Goal: Information Seeking & Learning: Find specific fact

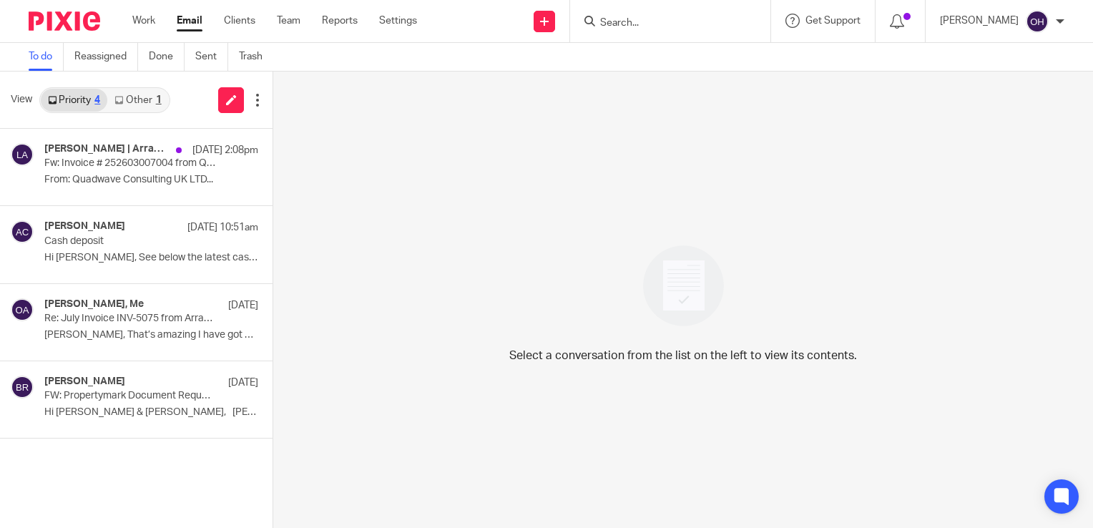
drag, startPoint x: 0, startPoint y: 0, endPoint x: 638, endPoint y: 19, distance: 638.3
click at [638, 19] on input "Search" at bounding box center [663, 23] width 129 height 13
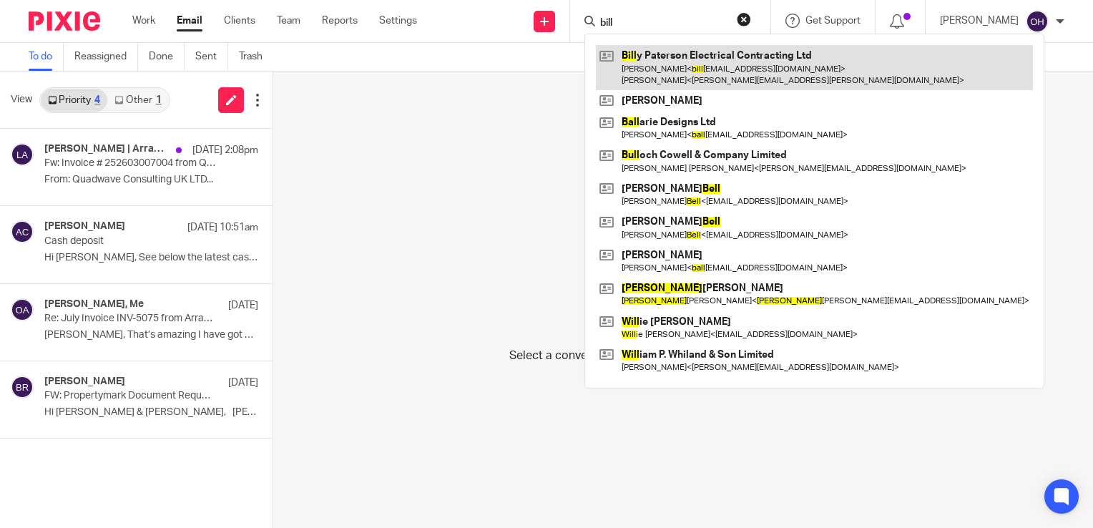
type input "bill"
click at [713, 77] on link at bounding box center [814, 67] width 437 height 44
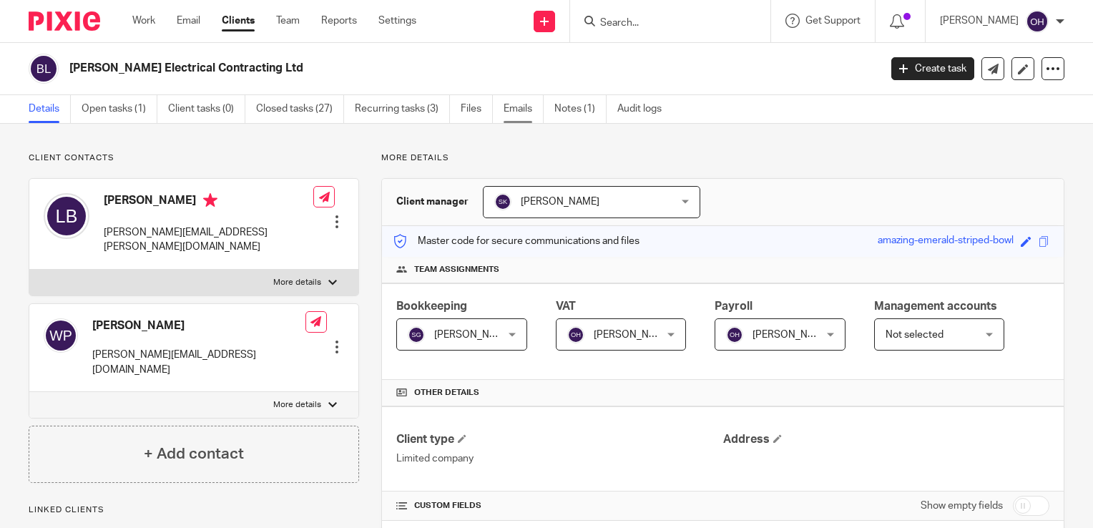
click at [529, 112] on link "Emails" at bounding box center [524, 109] width 40 height 28
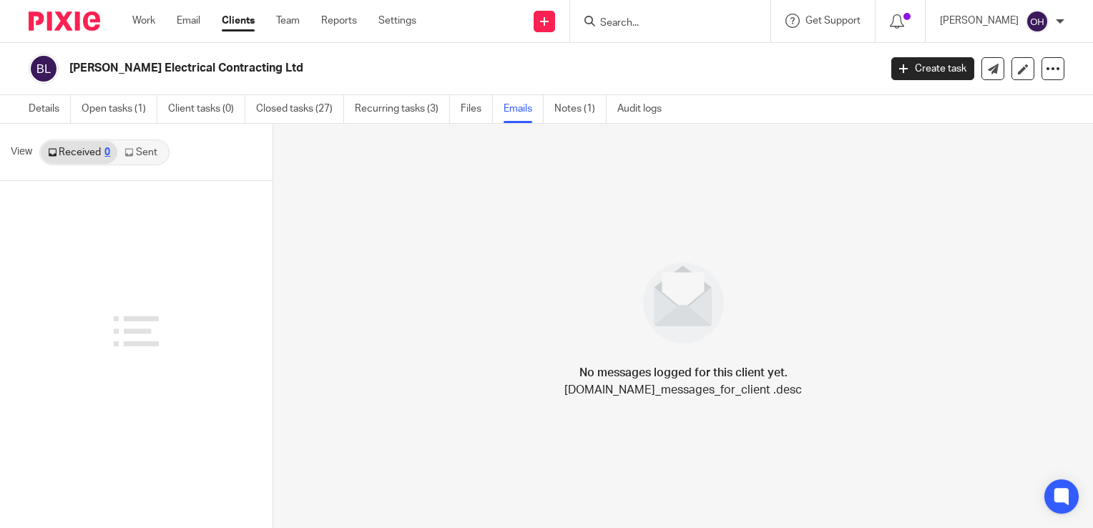
click at [157, 159] on link "Sent" at bounding box center [142, 152] width 50 height 23
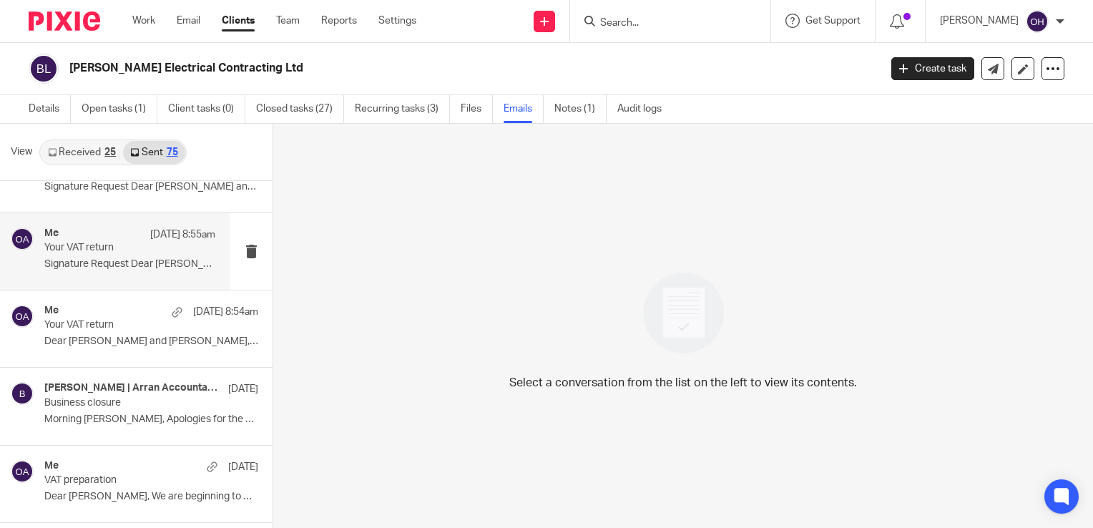
scroll to position [143, 0]
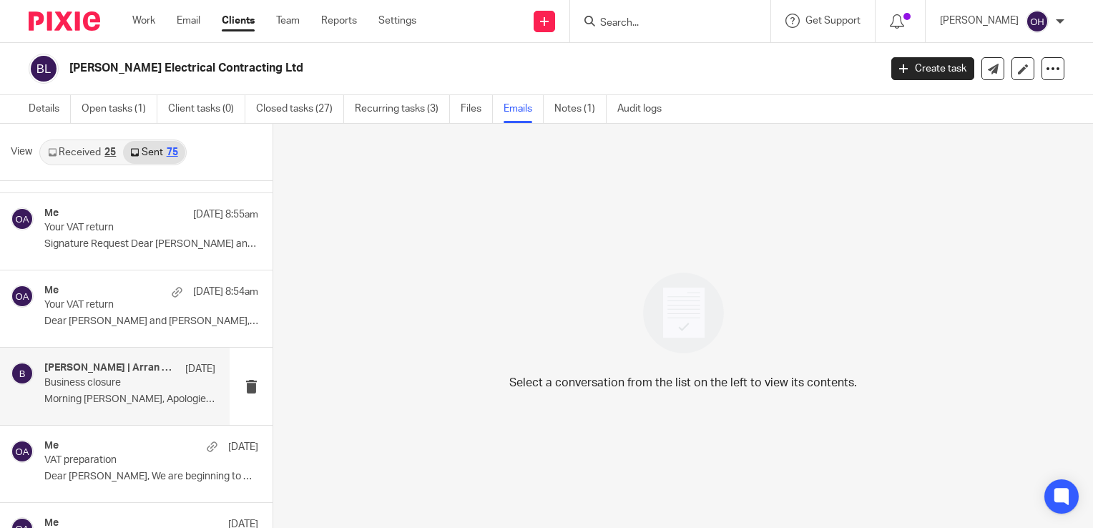
click at [89, 387] on p "Business closure" at bounding box center [112, 383] width 137 height 12
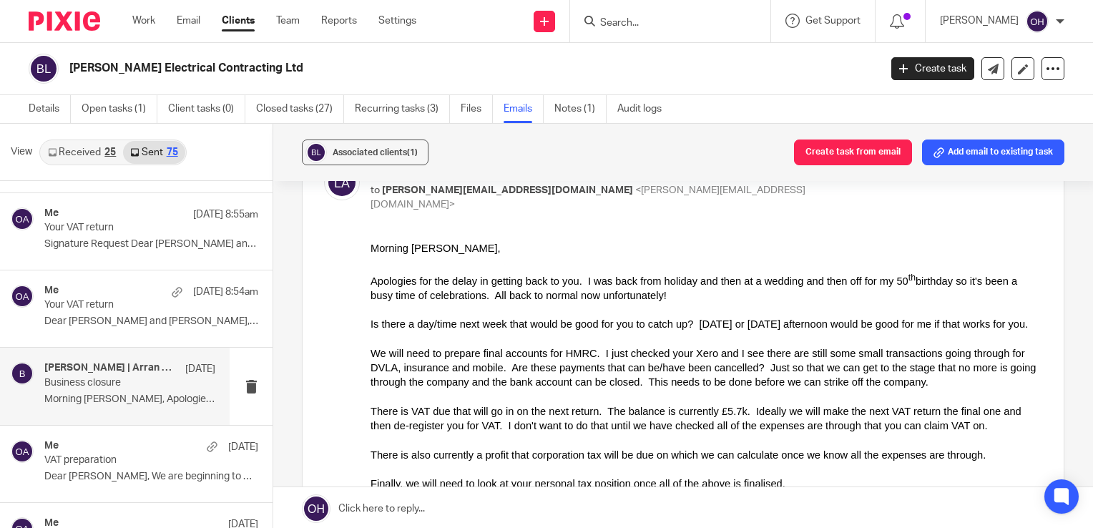
scroll to position [237, 0]
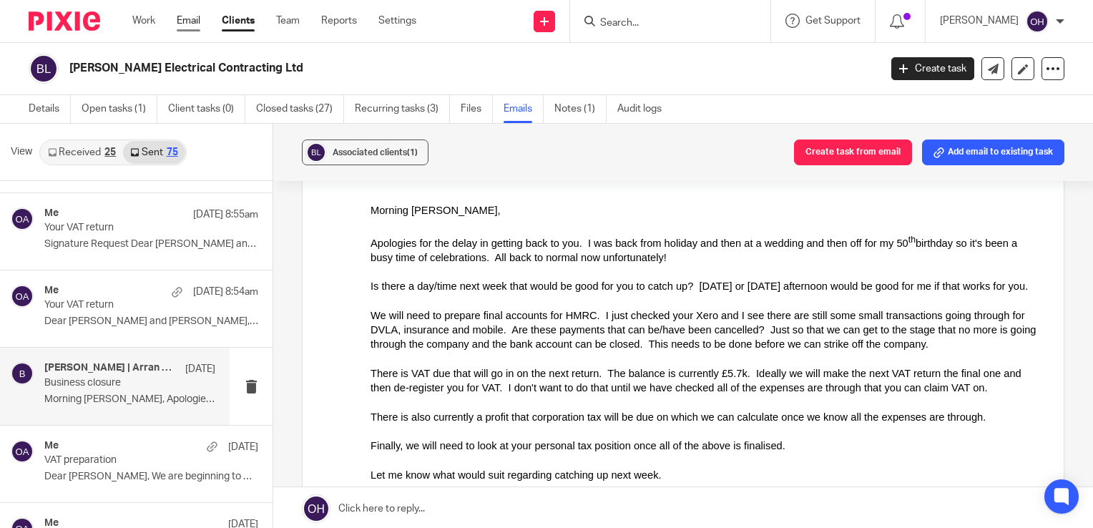
click at [192, 20] on link "Email" at bounding box center [189, 21] width 24 height 14
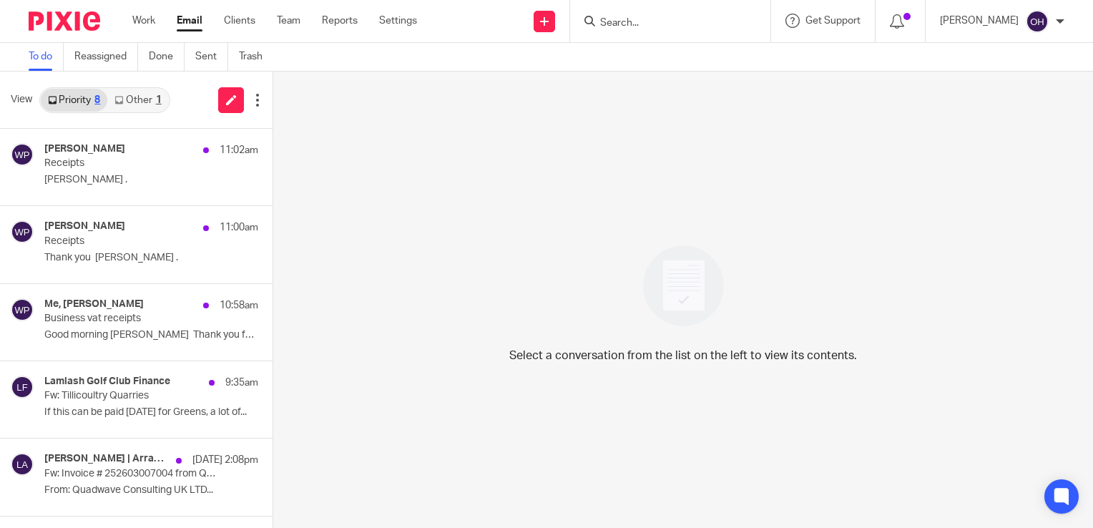
click at [148, 99] on link "Other 1" at bounding box center [137, 100] width 61 height 23
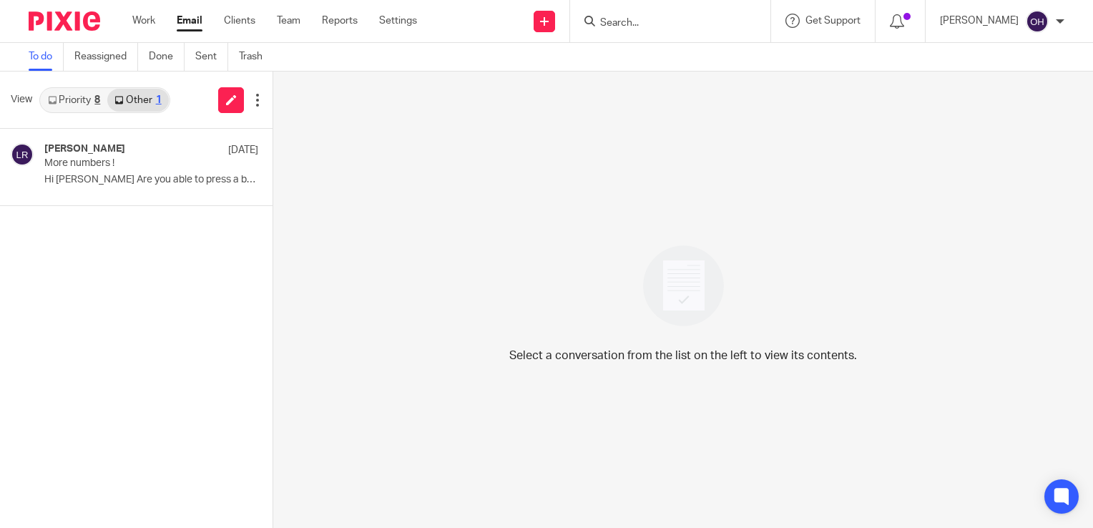
click at [85, 84] on div "View Priority 8 Other 1" at bounding box center [136, 100] width 273 height 57
click at [85, 89] on link "Priority 8" at bounding box center [74, 100] width 67 height 23
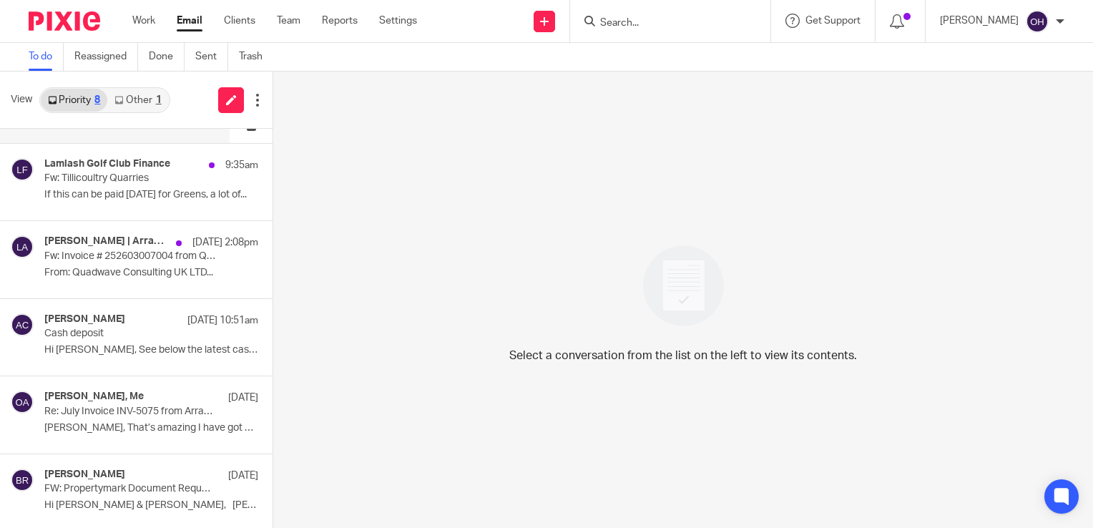
scroll to position [220, 0]
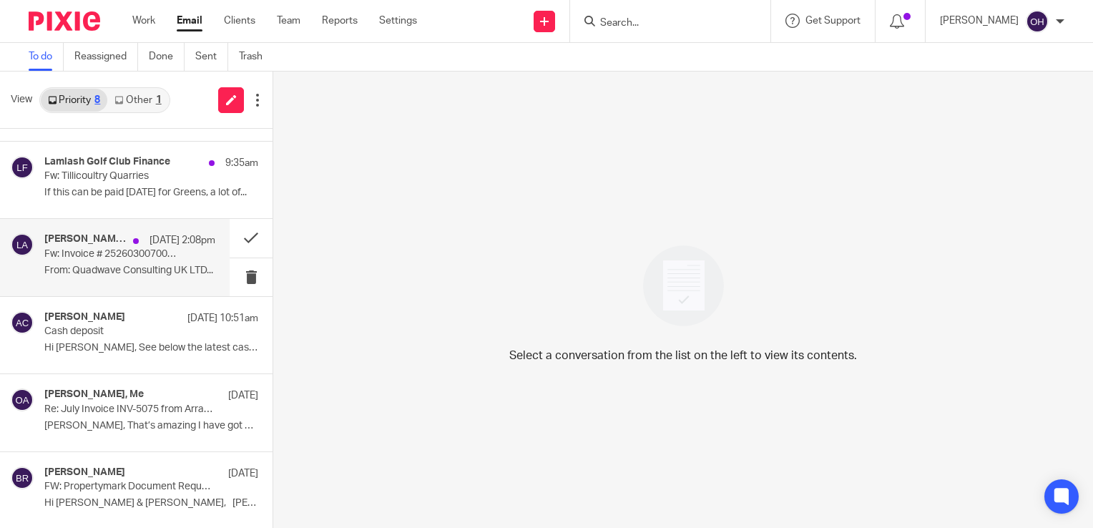
click at [113, 269] on p "From: Quadwave Consulting UK LTD..." at bounding box center [129, 271] width 171 height 12
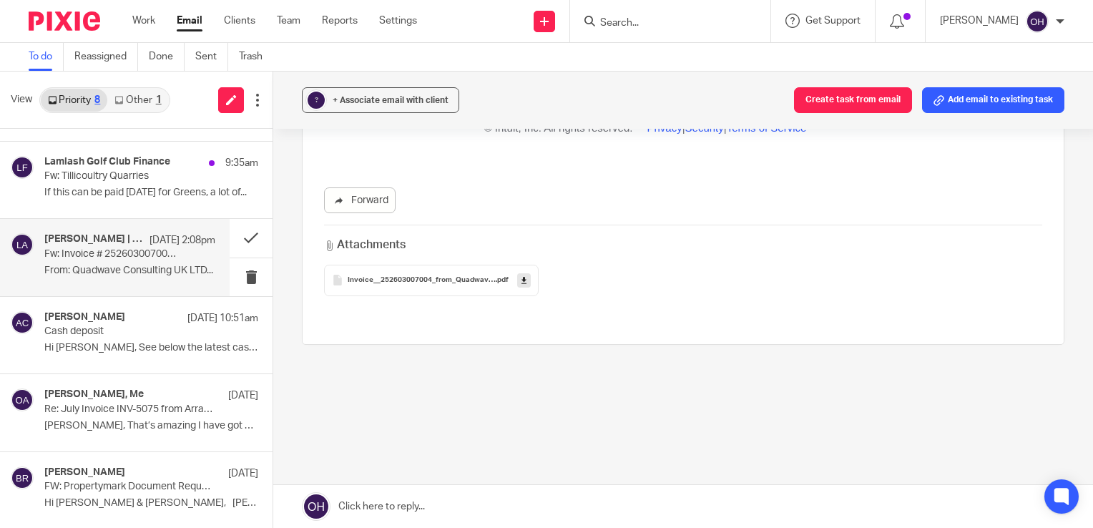
scroll to position [803, 0]
click at [421, 280] on span "Invoice__252603007004_from_Quadwave_Consulting_UK_LTD" at bounding box center [422, 278] width 148 height 9
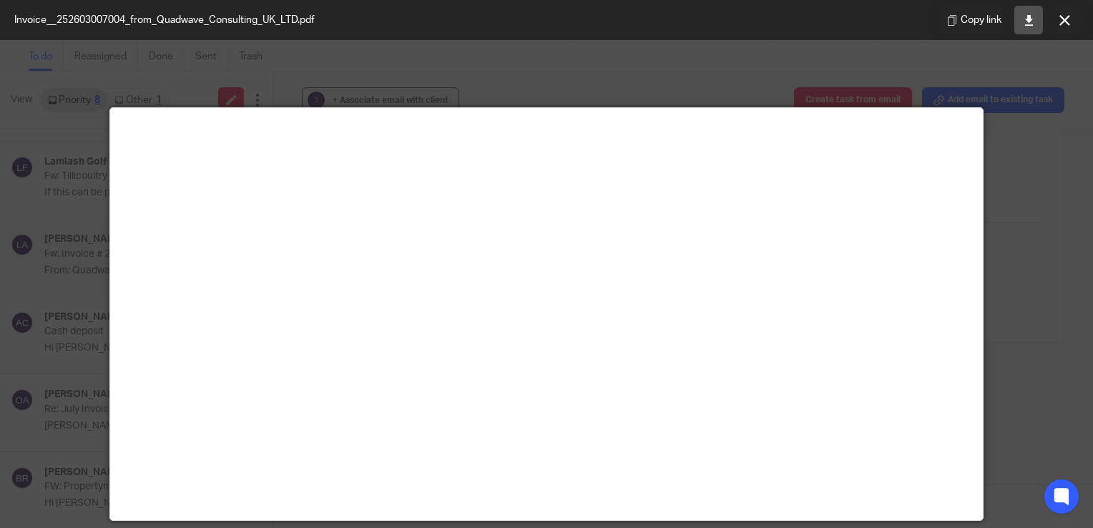
click at [1031, 21] on icon at bounding box center [1029, 20] width 11 height 11
click at [1069, 31] on button at bounding box center [1064, 20] width 29 height 29
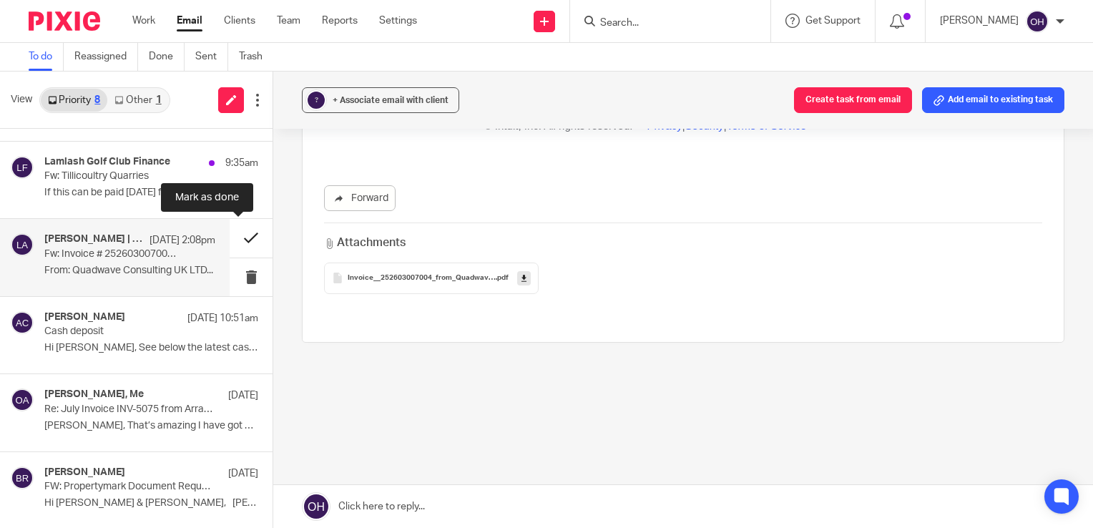
click at [238, 239] on button at bounding box center [251, 238] width 43 height 38
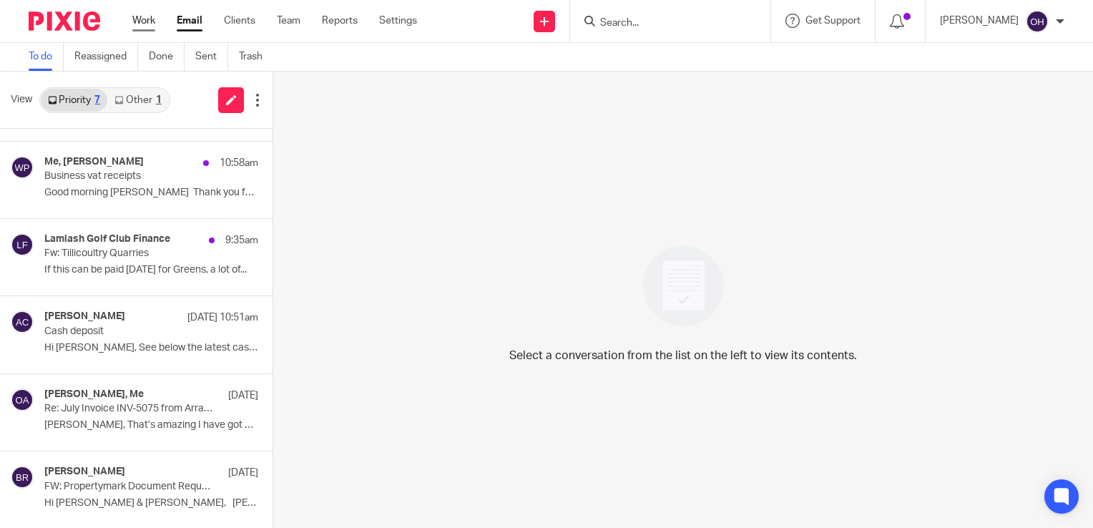
click at [146, 24] on link "Work" at bounding box center [143, 21] width 23 height 14
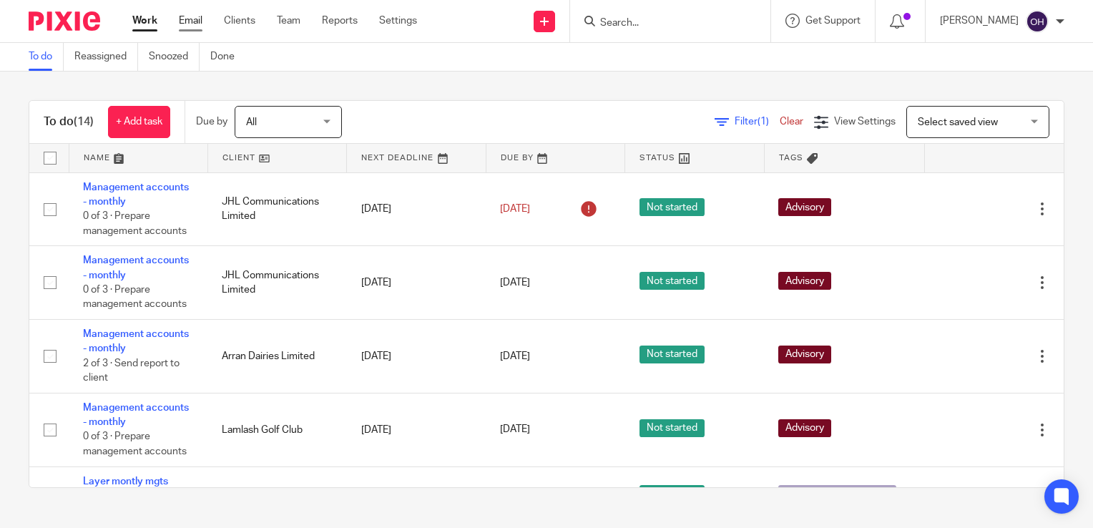
click at [184, 21] on link "Email" at bounding box center [191, 21] width 24 height 14
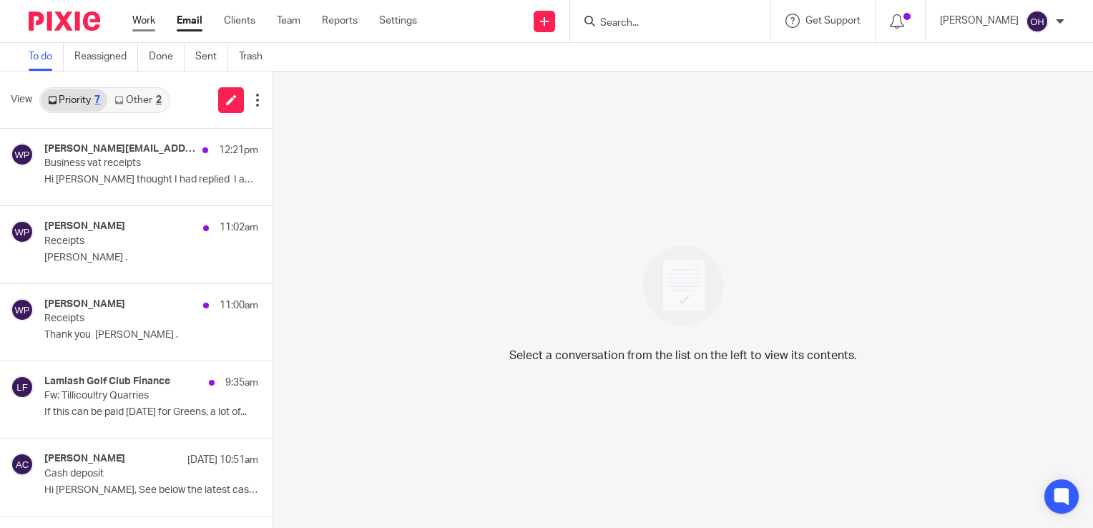
click at [143, 21] on link "Work" at bounding box center [143, 21] width 23 height 14
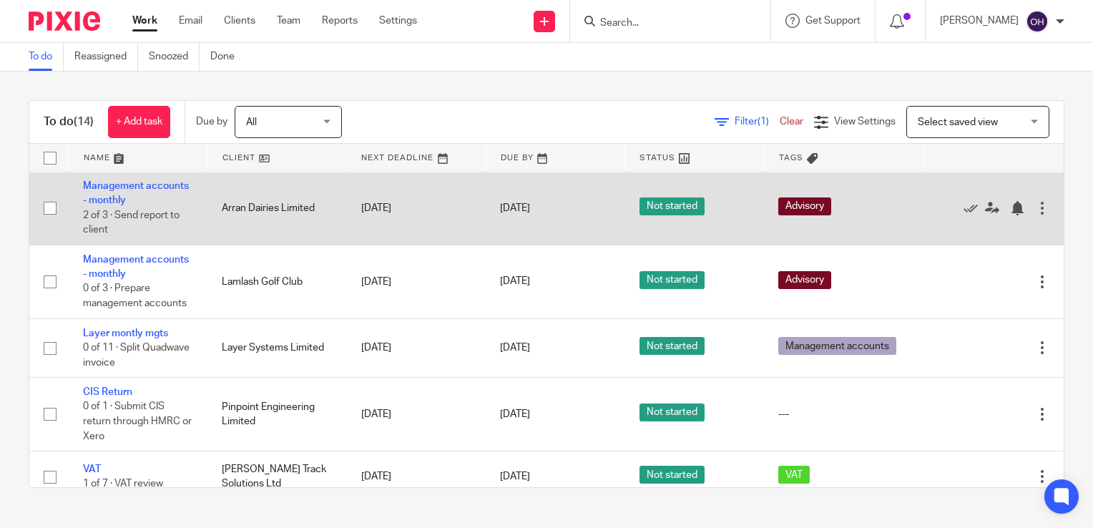
scroll to position [149, 0]
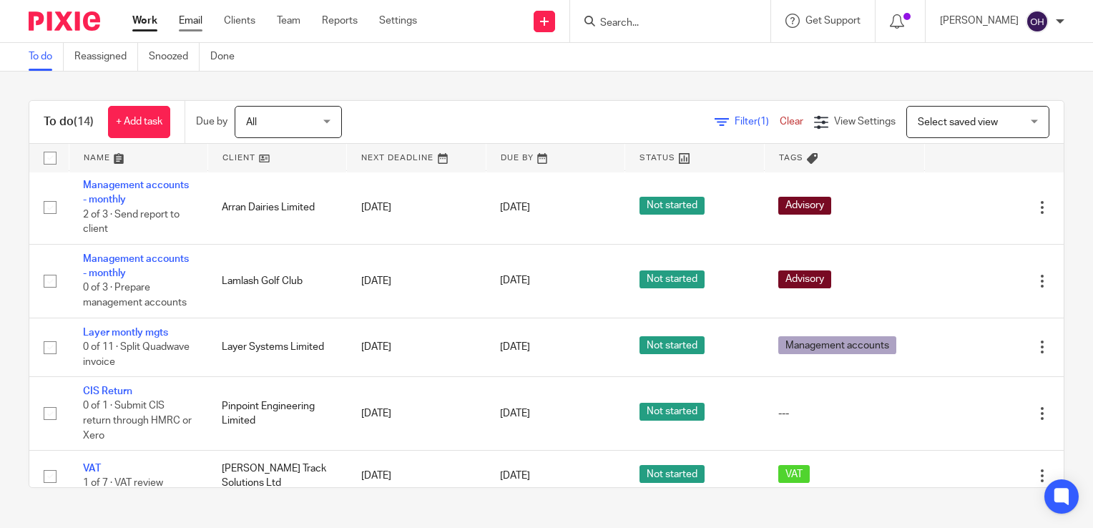
click at [200, 26] on link "Email" at bounding box center [191, 21] width 24 height 14
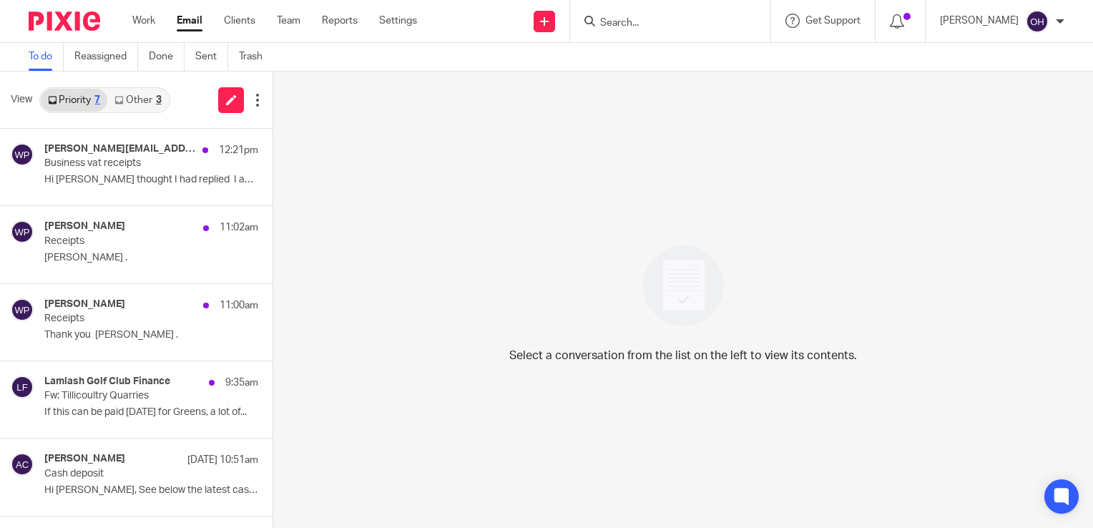
click at [138, 96] on link "Other 3" at bounding box center [137, 100] width 61 height 23
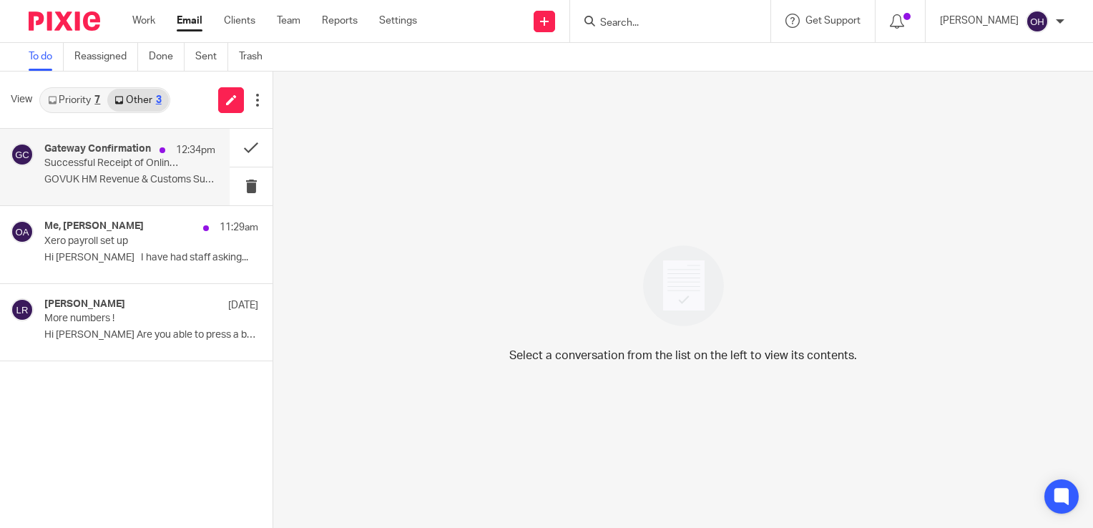
click at [124, 167] on p "Successful Receipt of Online Submission for Reference 120/XE33211" at bounding box center [112, 163] width 137 height 12
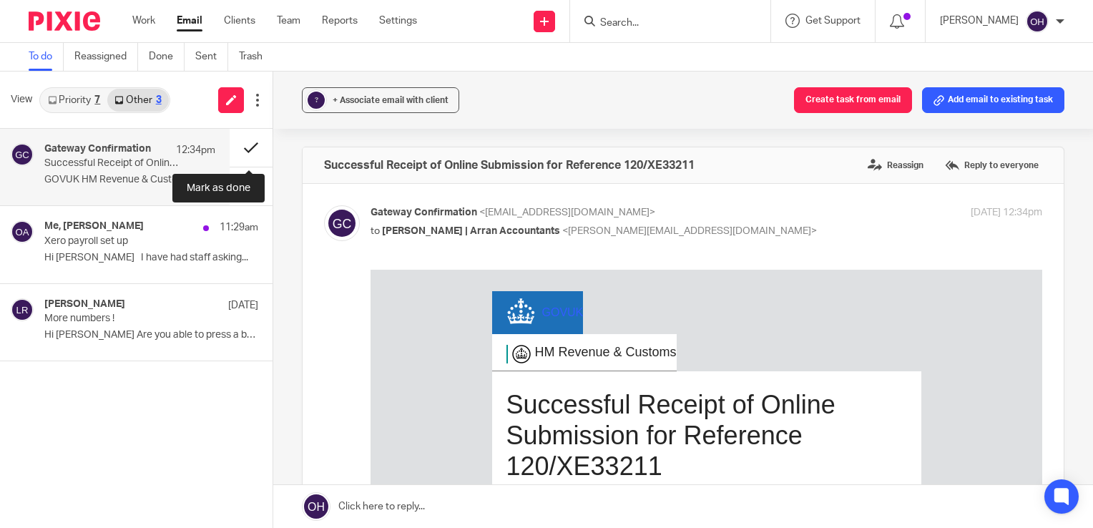
click at [249, 145] on button at bounding box center [251, 148] width 43 height 38
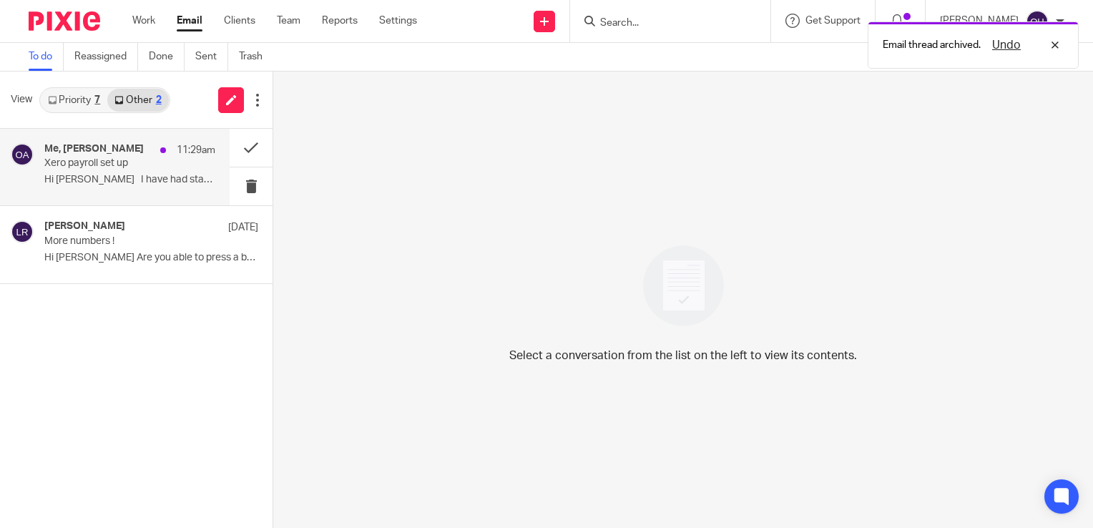
click at [175, 190] on div "Me, Jude Watt 11:29am Xero payroll set up Hi Olivia I have had staff asking..." at bounding box center [129, 167] width 171 height 48
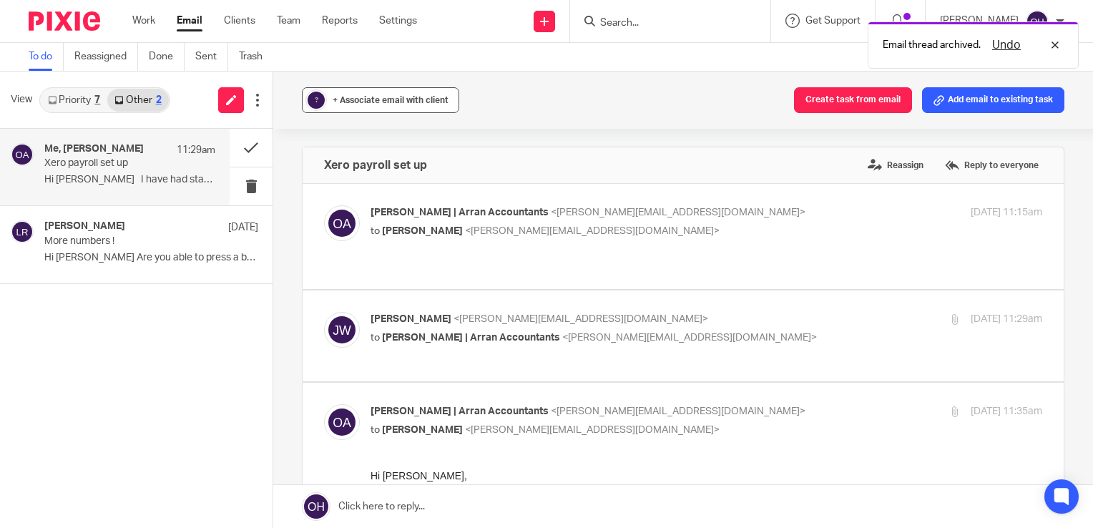
click at [351, 97] on span "+ Associate email with client" at bounding box center [391, 100] width 116 height 9
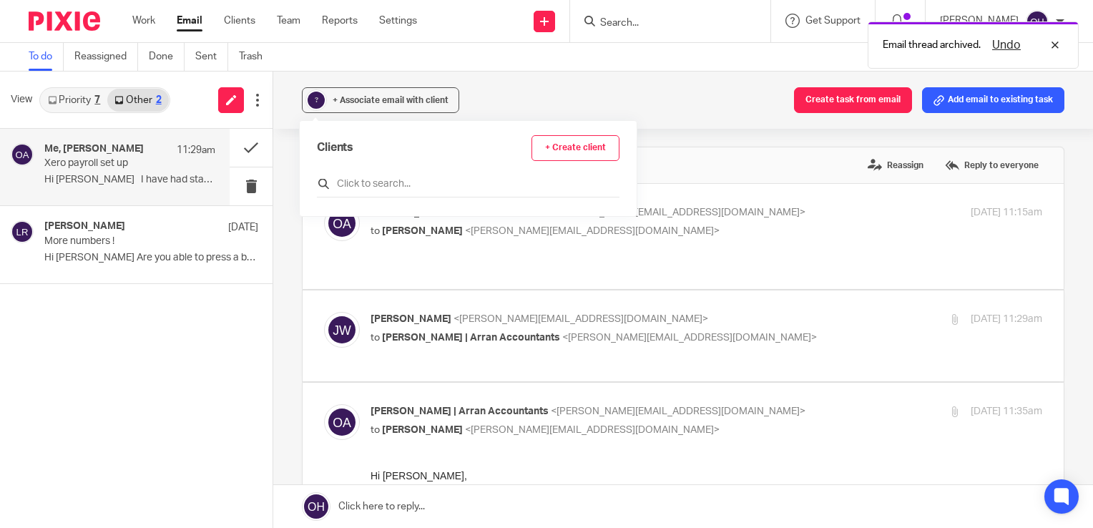
click at [360, 181] on input "text" at bounding box center [468, 184] width 303 height 14
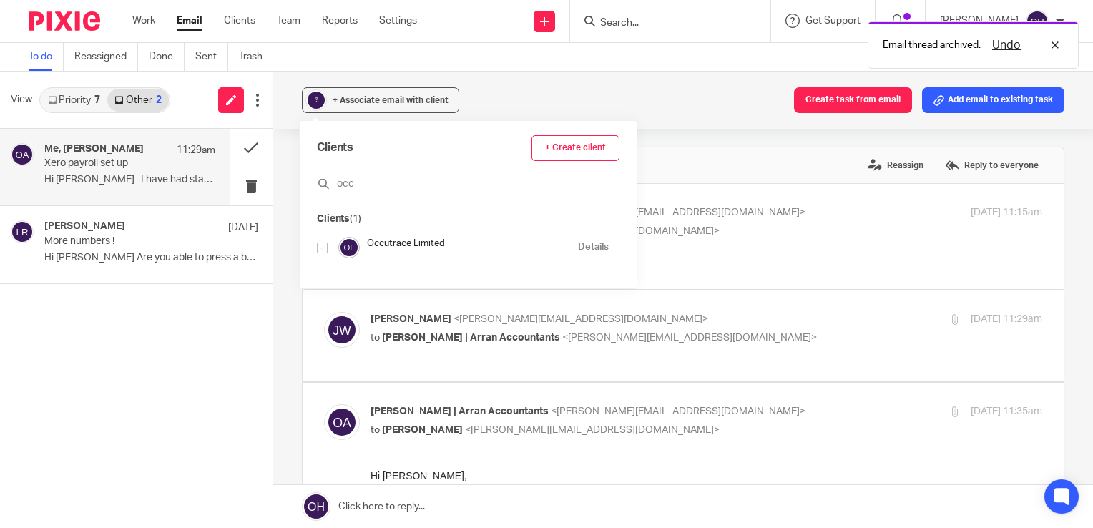
type input "occ"
click at [318, 256] on div "Occutrace Limited Details" at bounding box center [463, 247] width 292 height 21
click at [323, 248] on input "checkbox" at bounding box center [322, 247] width 11 height 11
checkbox input "true"
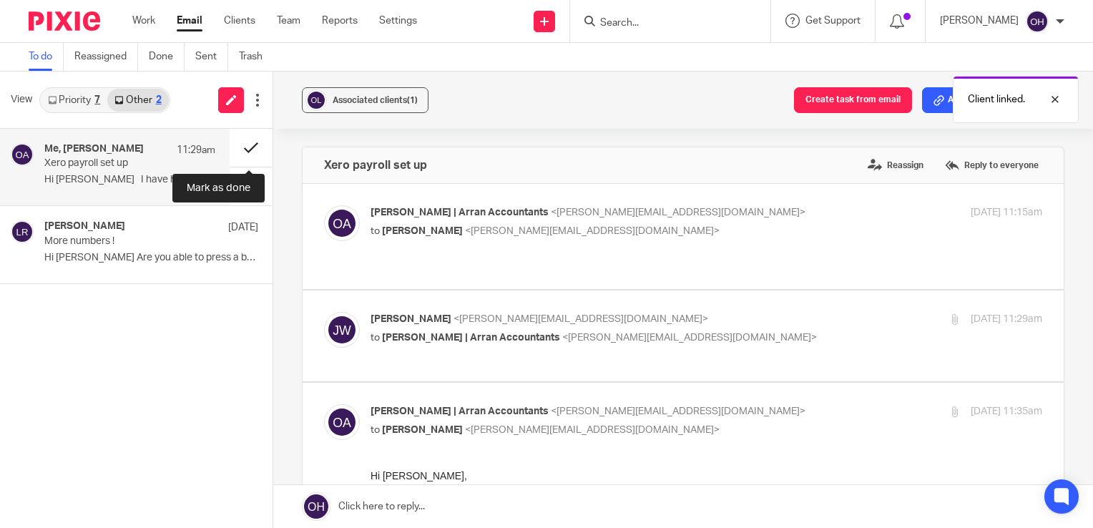
click at [242, 144] on button at bounding box center [251, 148] width 43 height 38
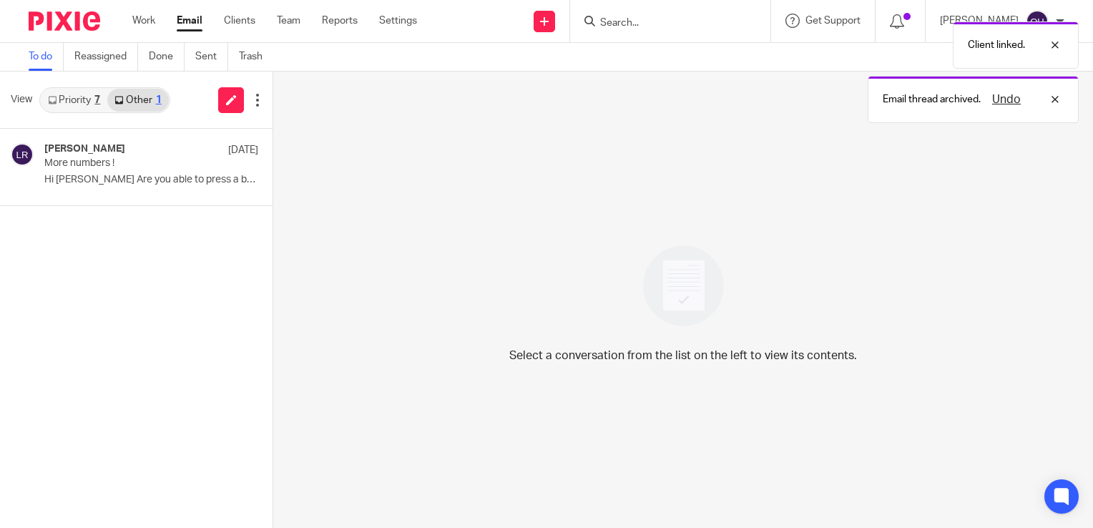
click at [100, 109] on link "Priority 7" at bounding box center [74, 100] width 67 height 23
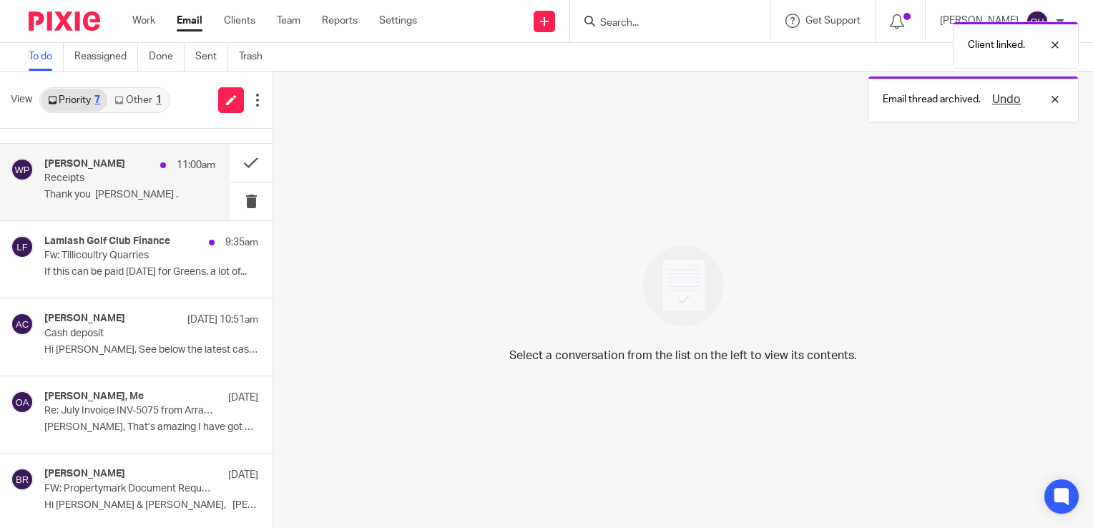
scroll to position [142, 0]
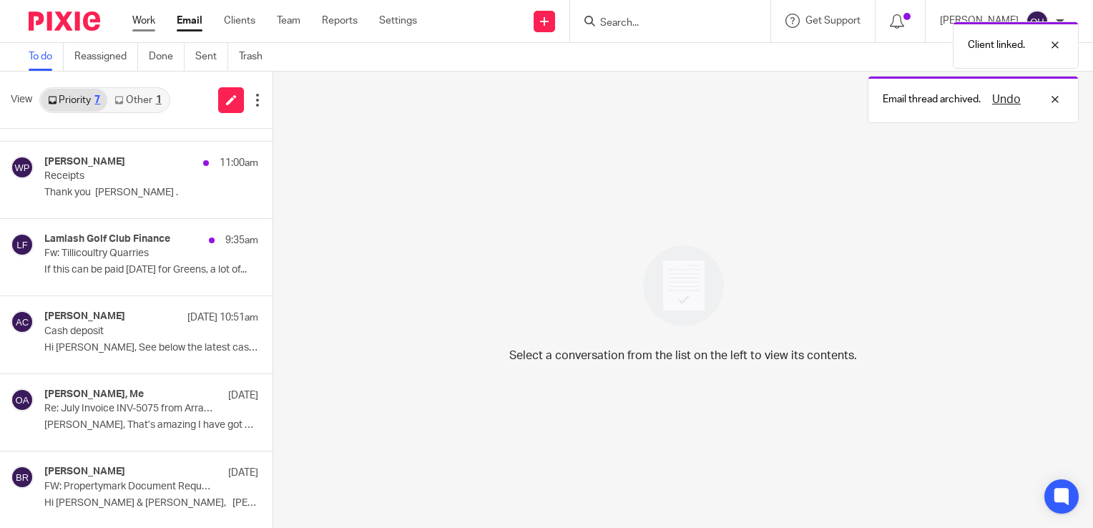
click at [155, 21] on link "Work" at bounding box center [143, 21] width 23 height 14
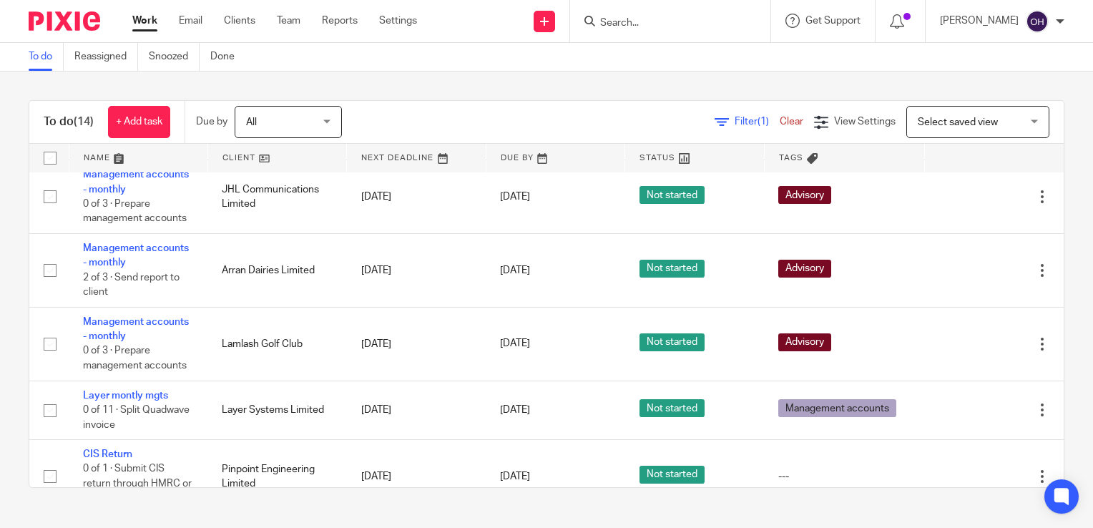
scroll to position [84, 0]
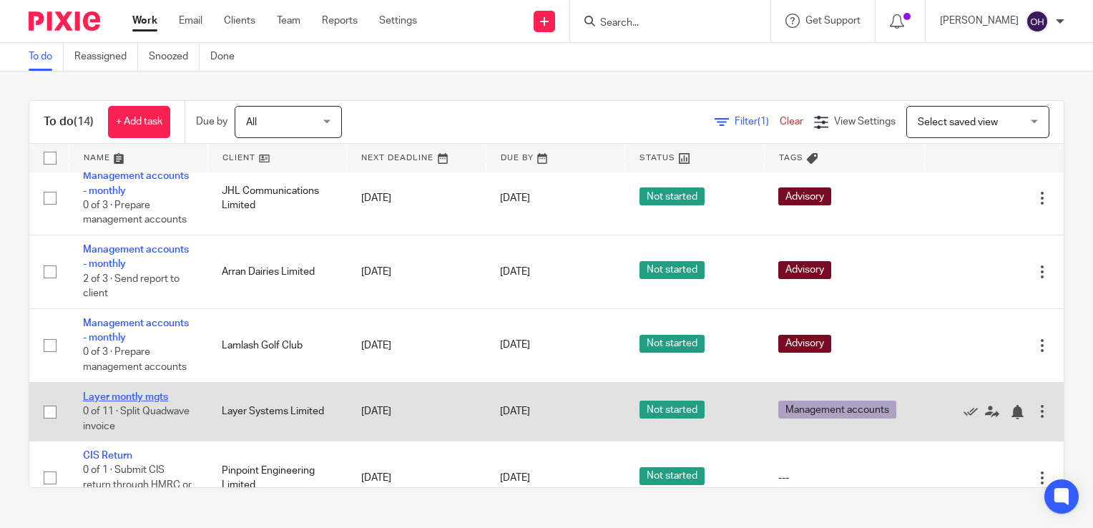
click at [151, 393] on link "Layer montly mgts" at bounding box center [125, 397] width 85 height 10
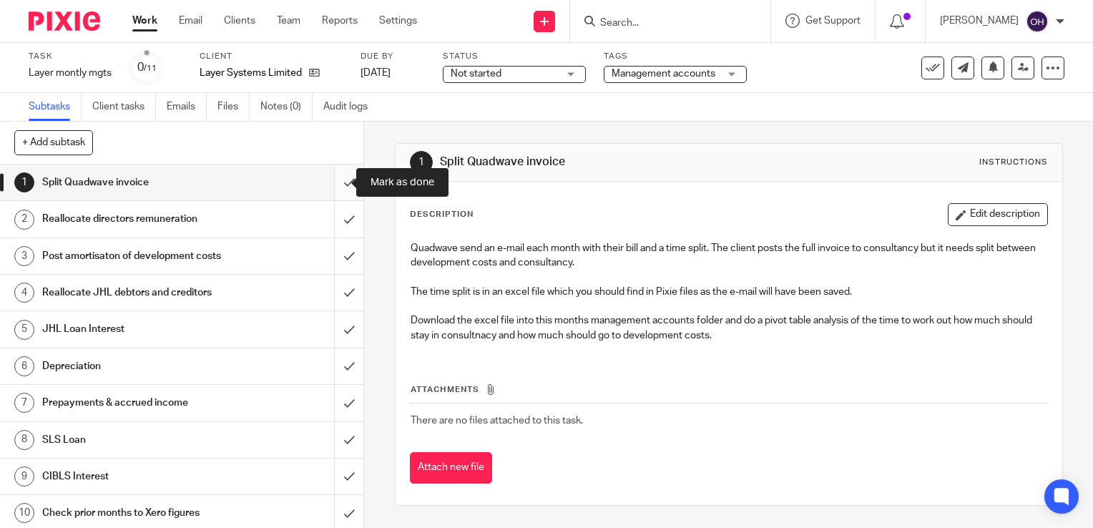
click at [335, 185] on input "submit" at bounding box center [181, 183] width 363 height 36
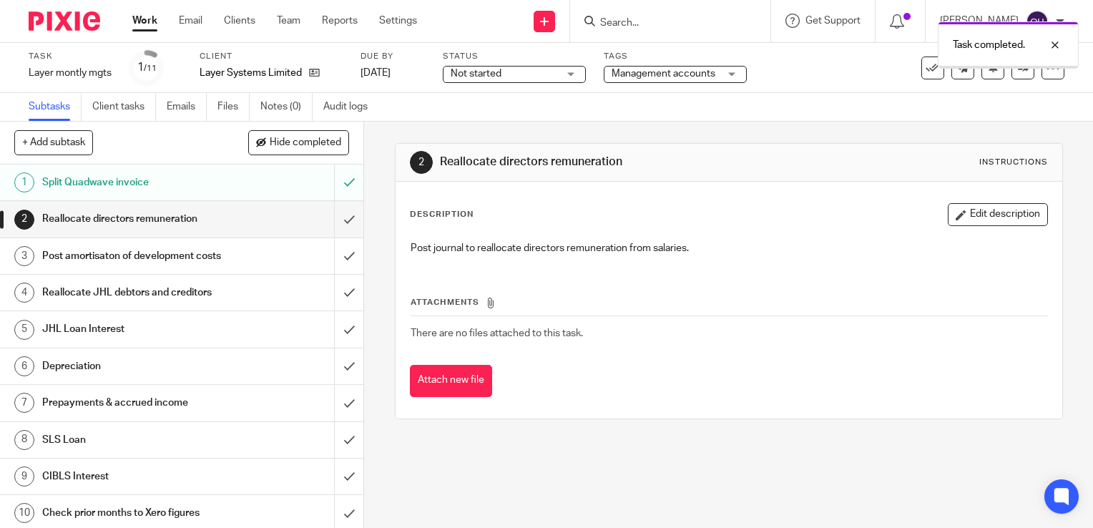
click at [214, 225] on h1 "Reallocate directors remuneration" at bounding box center [134, 218] width 185 height 21
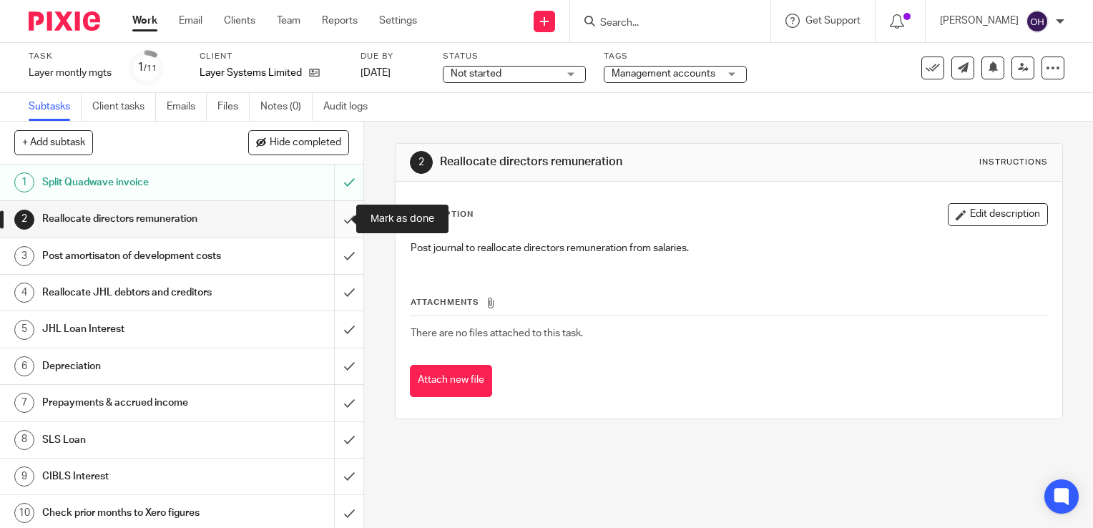
click at [332, 219] on input "submit" at bounding box center [181, 219] width 363 height 36
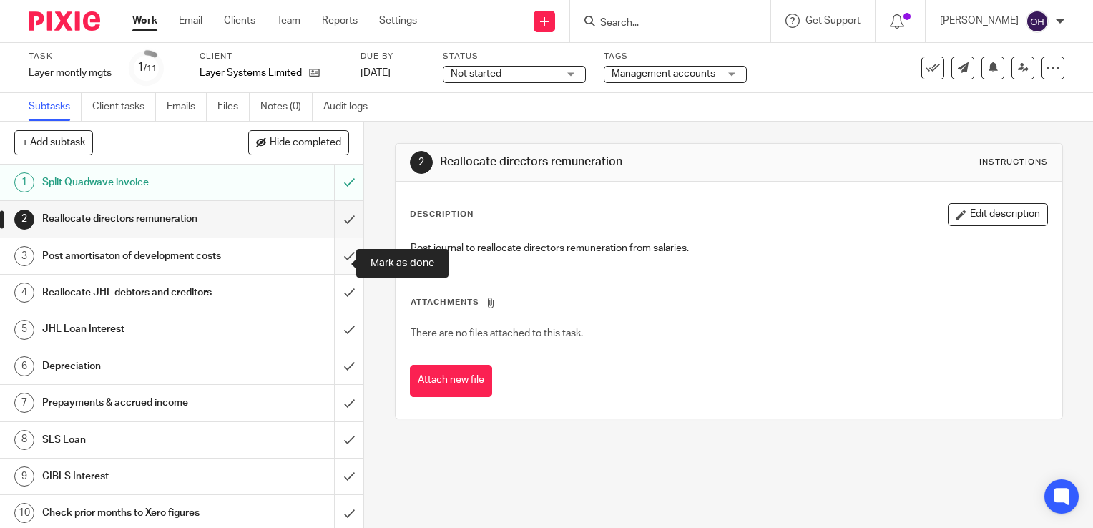
click at [332, 265] on input "submit" at bounding box center [181, 256] width 363 height 36
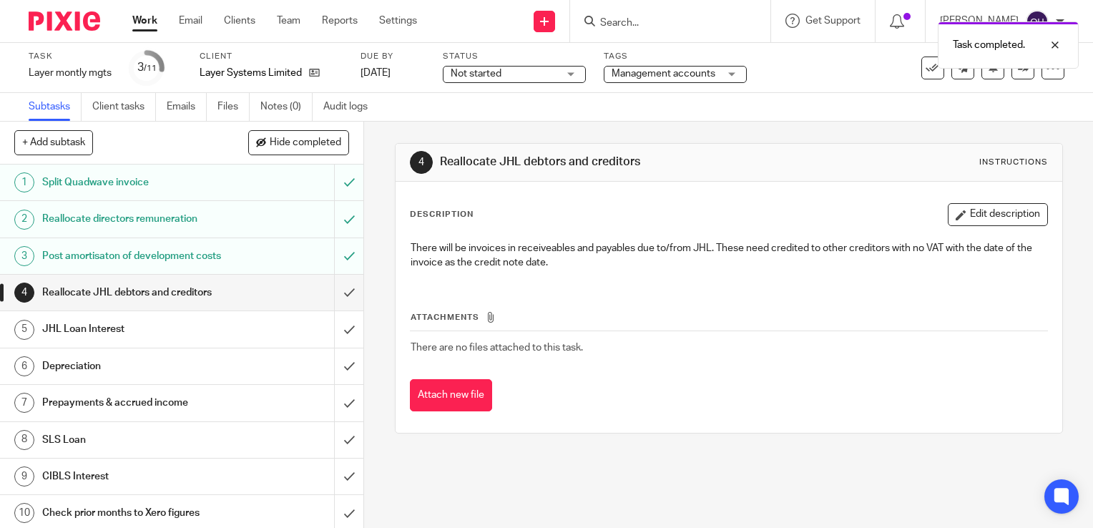
click at [133, 250] on h1 "Post amortisaton of development costs" at bounding box center [134, 255] width 185 height 21
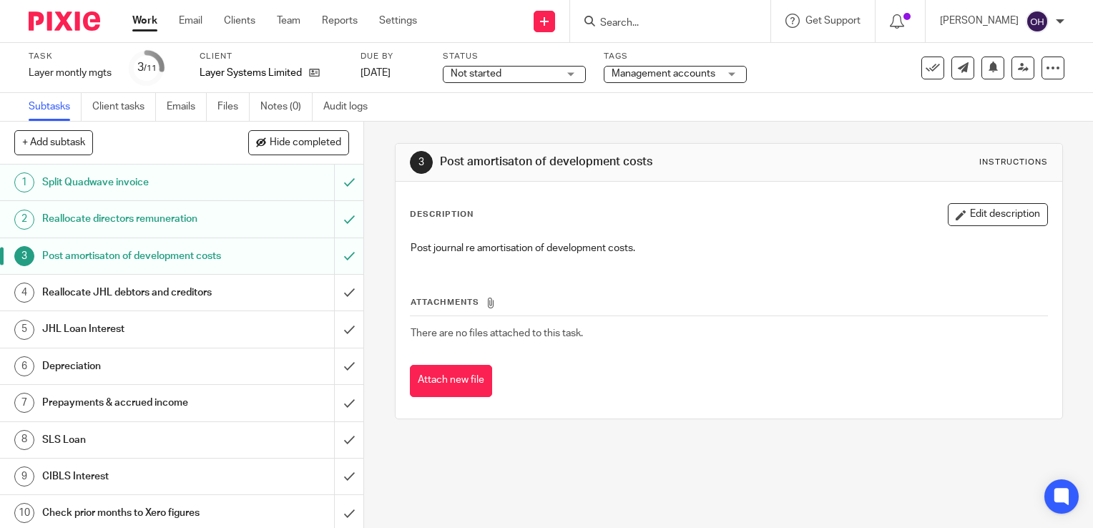
click at [189, 303] on h1 "Reallocate JHL debtors and creditors" at bounding box center [134, 292] width 185 height 21
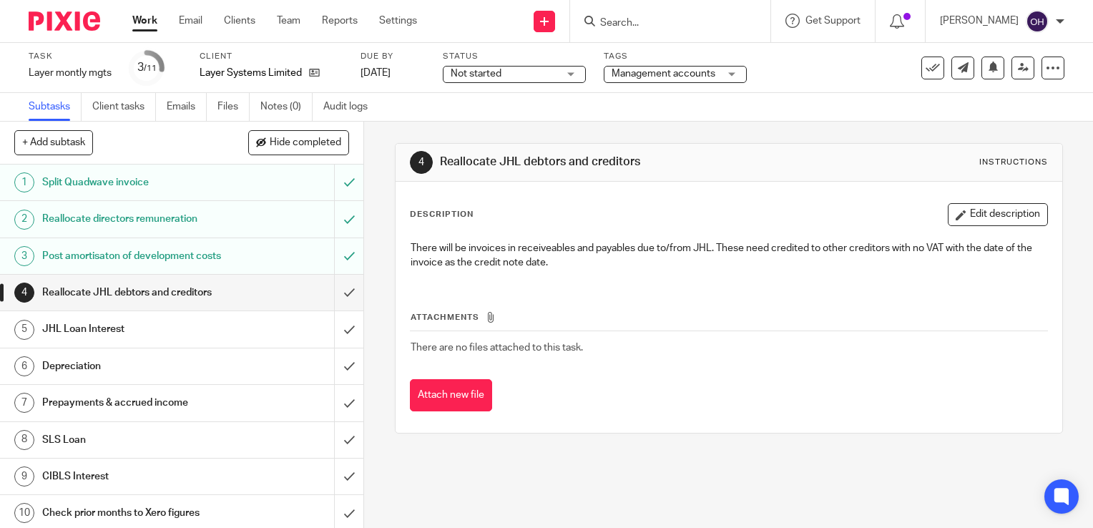
click at [693, 26] on input "Search" at bounding box center [663, 23] width 129 height 13
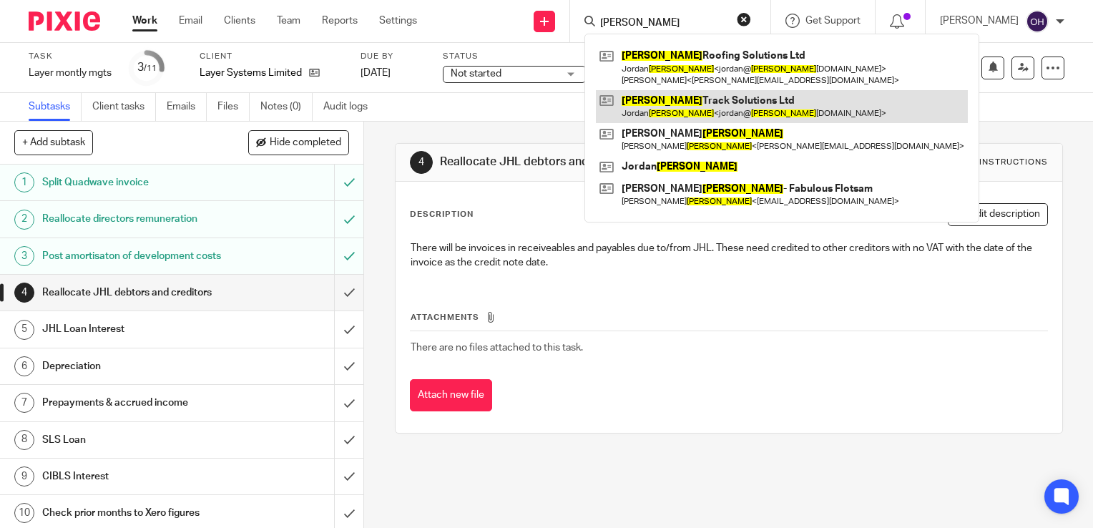
type input "nelson"
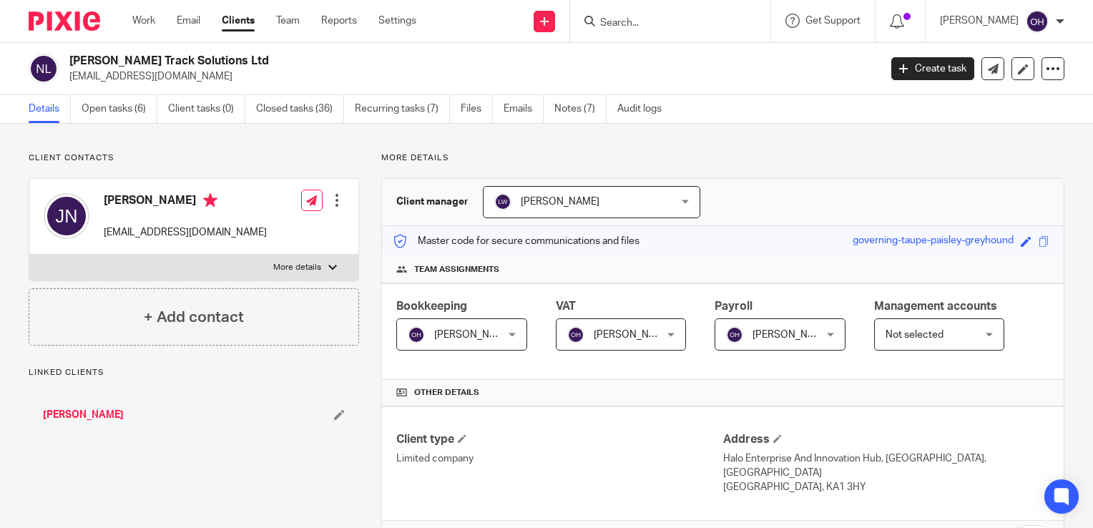
click at [581, 113] on link "Notes (7)" at bounding box center [580, 109] width 52 height 28
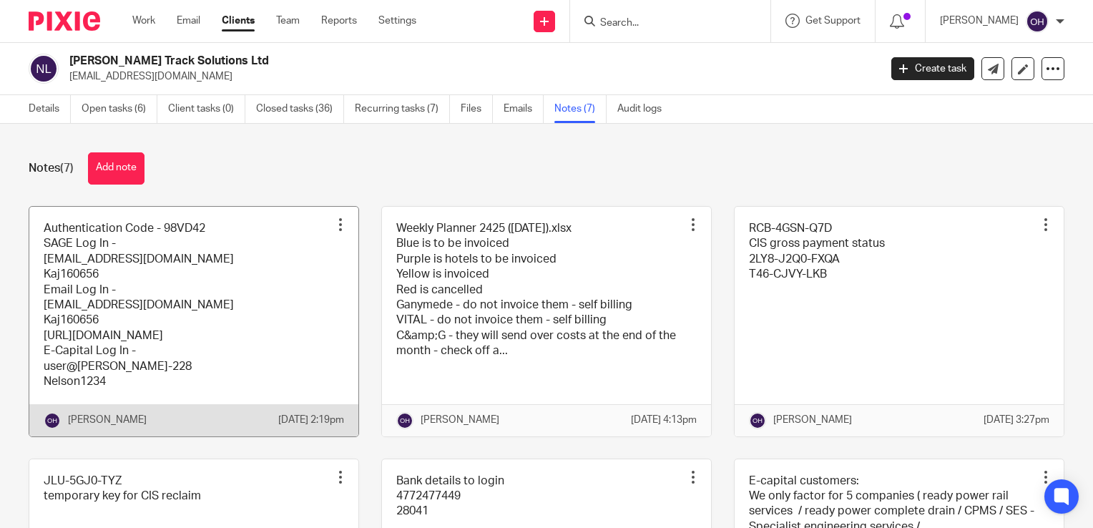
click at [186, 295] on link at bounding box center [193, 322] width 329 height 230
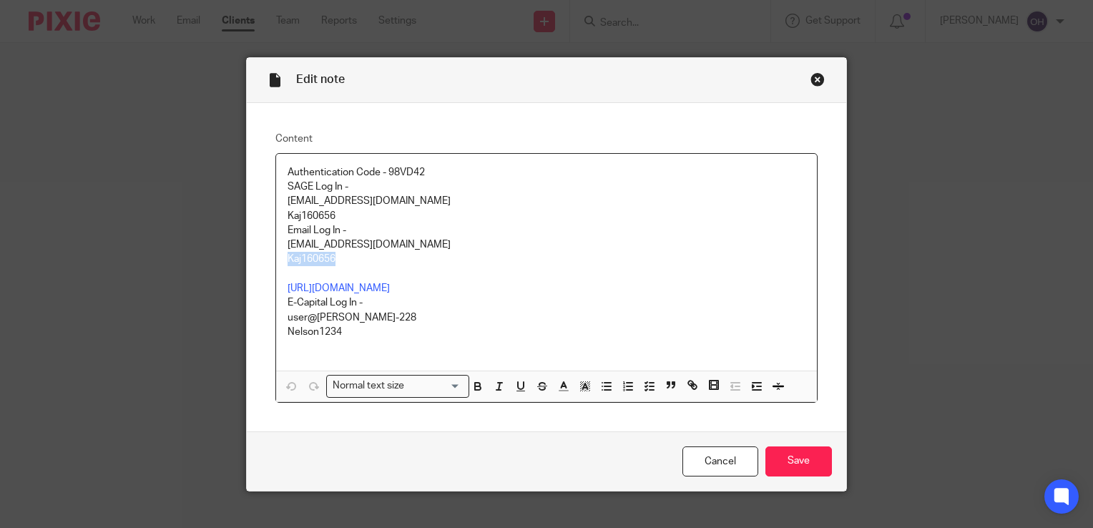
drag, startPoint x: 340, startPoint y: 260, endPoint x: 275, endPoint y: 265, distance: 65.9
click at [276, 265] on div "Authentication Code - 98VD42 SAGE Log In - info@nelsontracksolutions.com Kaj160…" at bounding box center [546, 262] width 541 height 217
copy p "Kaj160656"
click at [811, 75] on div "Close this dialog window" at bounding box center [817, 79] width 14 height 14
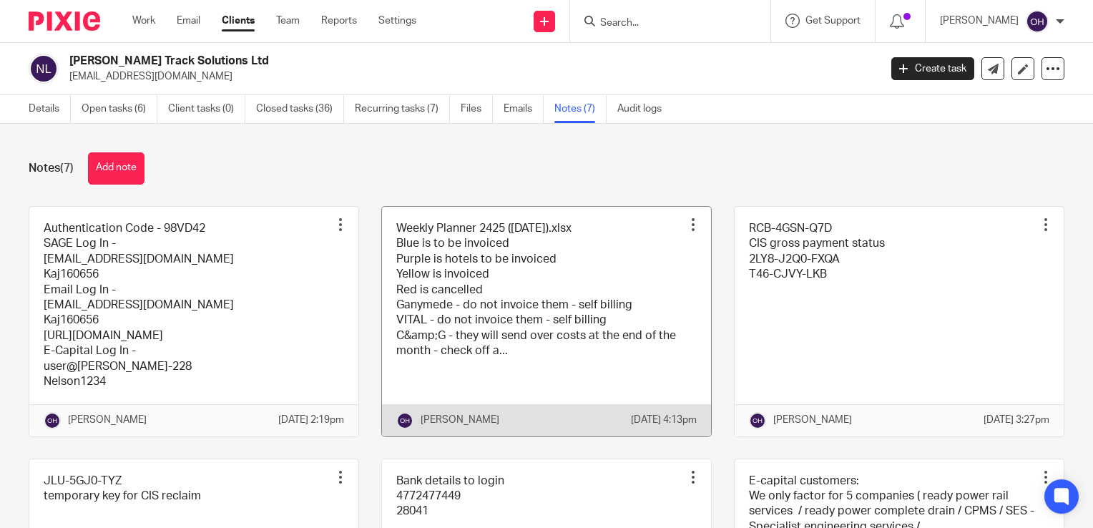
click at [563, 278] on link at bounding box center [546, 322] width 329 height 230
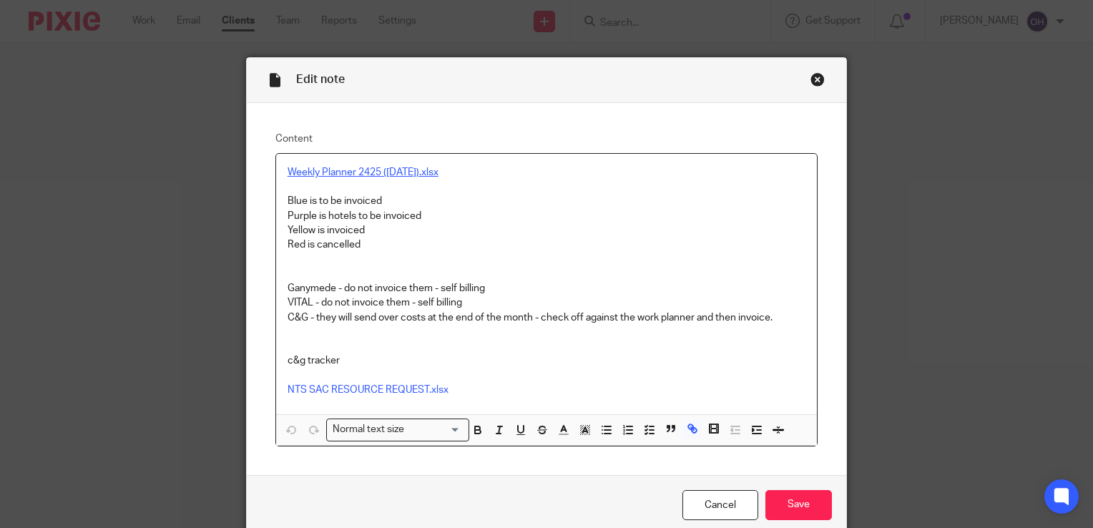
click at [411, 172] on link "Weekly Planner 2425 ([DATE]).xlsx" at bounding box center [363, 172] width 151 height 10
click at [412, 189] on div "https://nelsonts.sharepoint.com/:x:/s/NelsonTrackSolutions/EWV7X8S8n0dMiRVc7WIu…" at bounding box center [415, 214] width 132 height 74
click at [416, 200] on link "https://nelsonts.sharepoint.com/:x:/s/NelsonTrackSolutions/EWV7X8S8n0dMiRVc7WIu…" at bounding box center [415, 199] width 102 height 14
click at [811, 79] on div "Close this dialog window" at bounding box center [817, 79] width 14 height 14
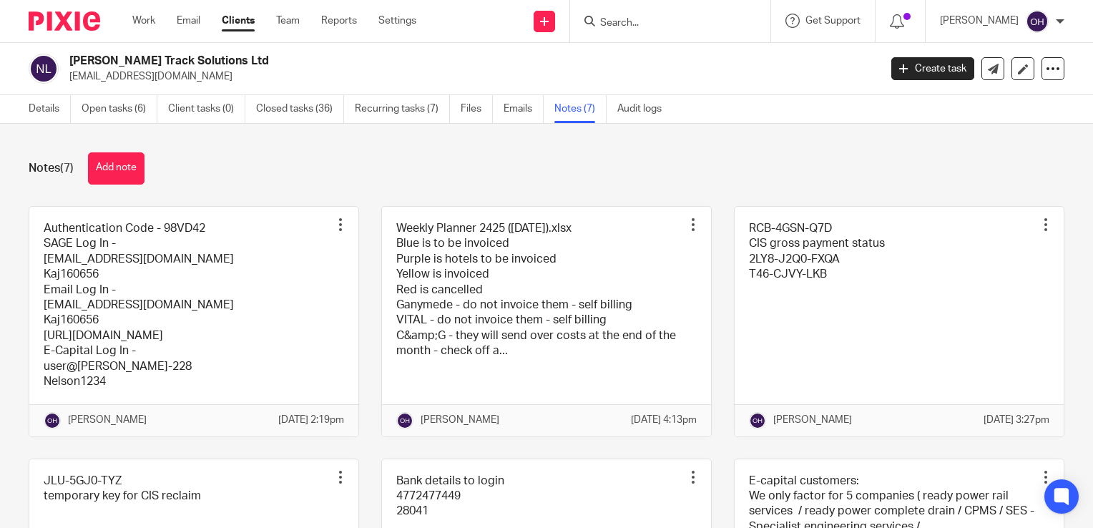
click at [629, 27] on input "Search" at bounding box center [663, 23] width 129 height 13
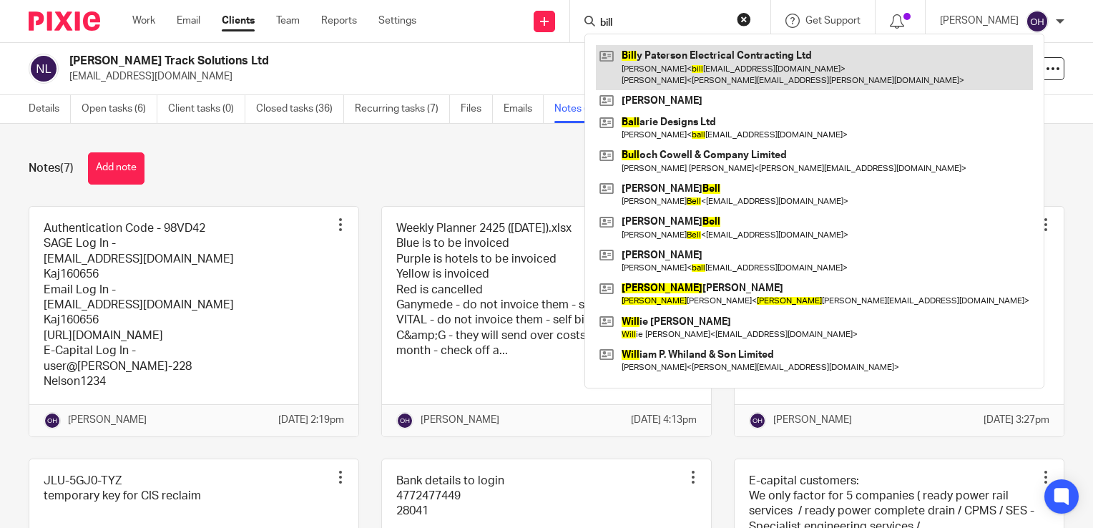
type input "bill"
click at [662, 67] on link at bounding box center [814, 67] width 437 height 44
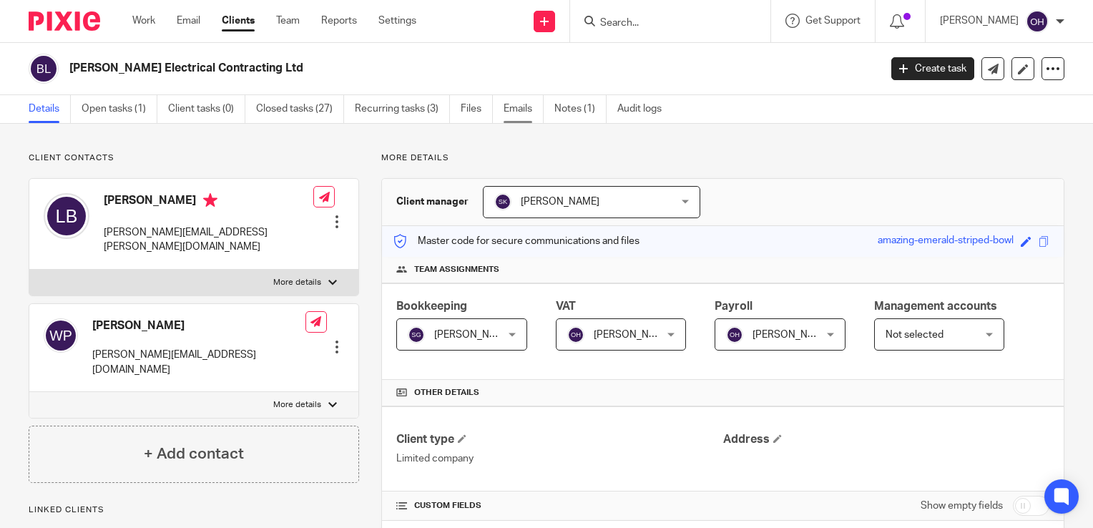
click at [513, 103] on link "Emails" at bounding box center [524, 109] width 40 height 28
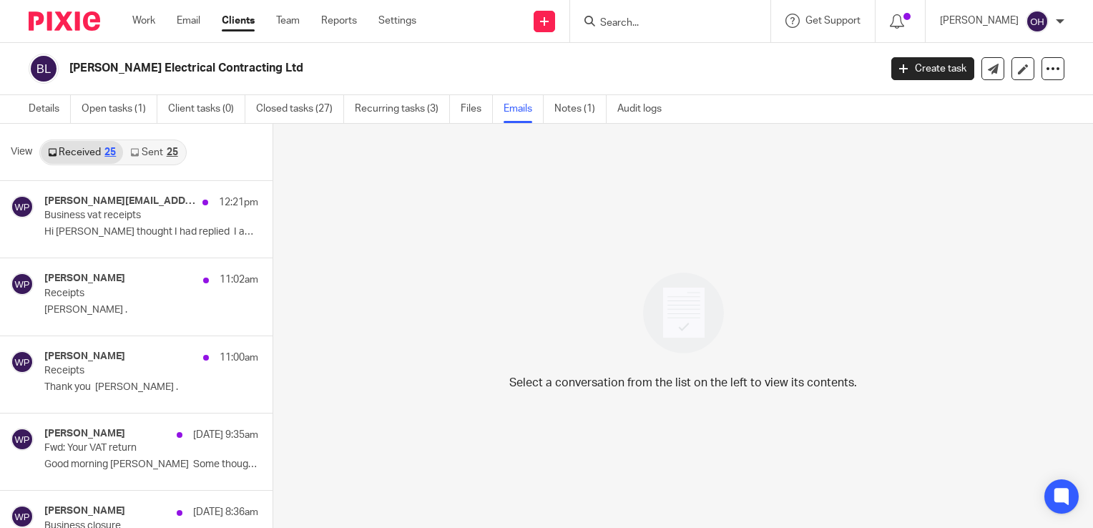
click at [150, 156] on link "Sent 25" at bounding box center [154, 152] width 62 height 23
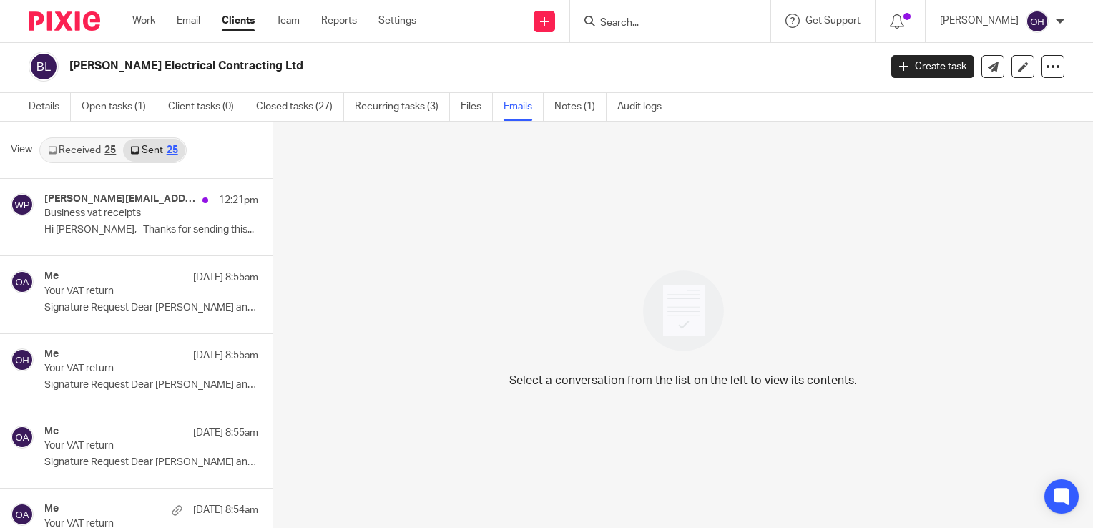
click at [112, 153] on div "25" at bounding box center [109, 150] width 11 height 10
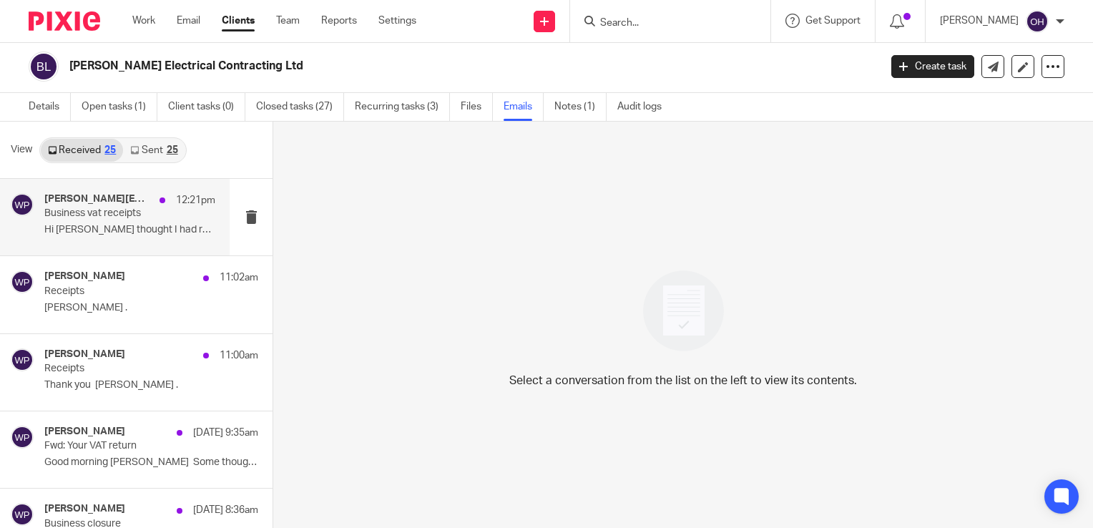
click at [127, 213] on p "Business vat receipts" at bounding box center [112, 213] width 137 height 12
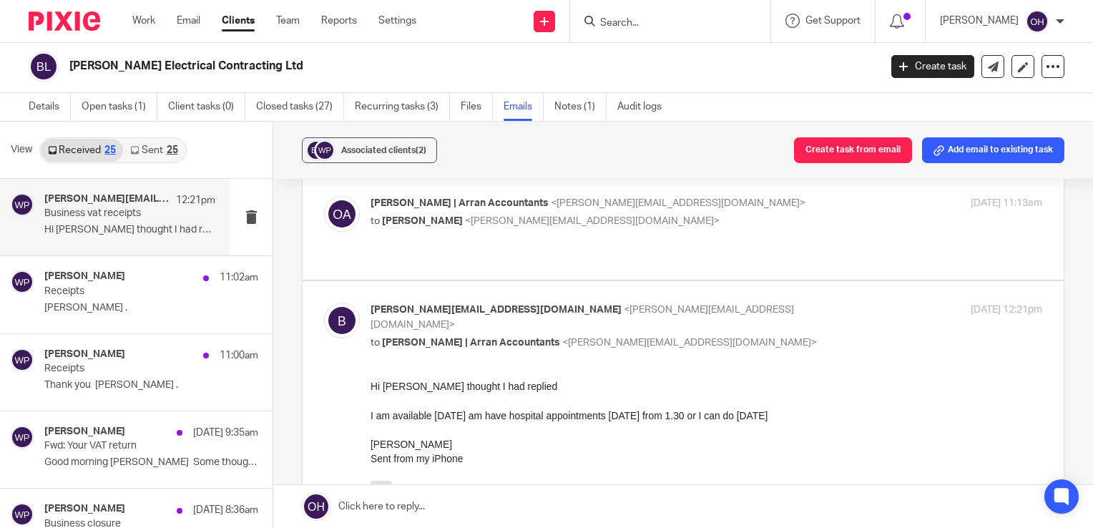
scroll to position [215, 0]
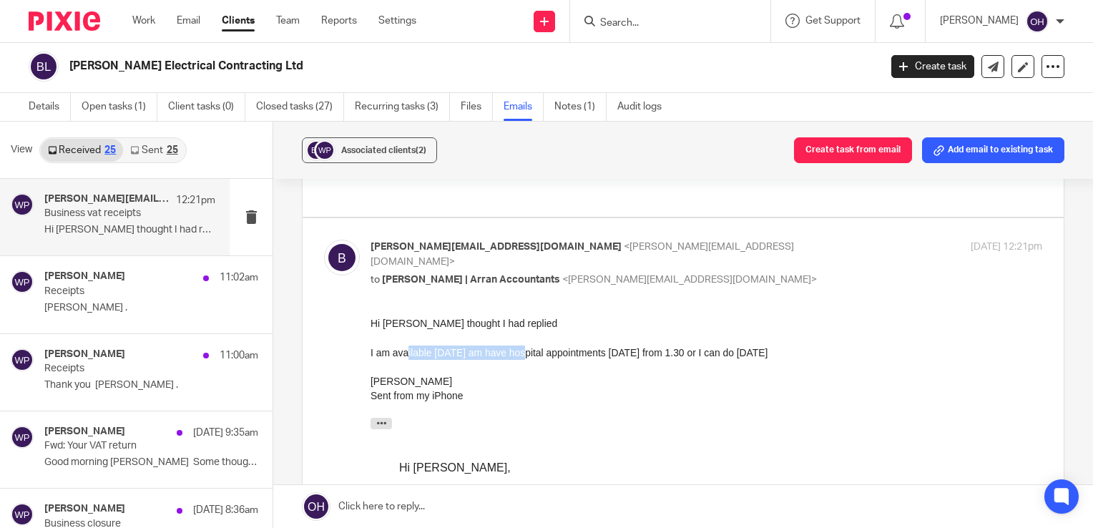
drag, startPoint x: 406, startPoint y: 353, endPoint x: 524, endPoint y: 352, distance: 117.3
click at [524, 352] on div "I am available [DATE] am have hospital appointments [DATE] from 1.30 or I can d…" at bounding box center [707, 352] width 672 height 14
drag, startPoint x: 183, startPoint y: 21, endPoint x: 180, endPoint y: 32, distance: 11.1
click at [183, 22] on link "Email" at bounding box center [189, 21] width 24 height 14
